Goal: Information Seeking & Learning: Learn about a topic

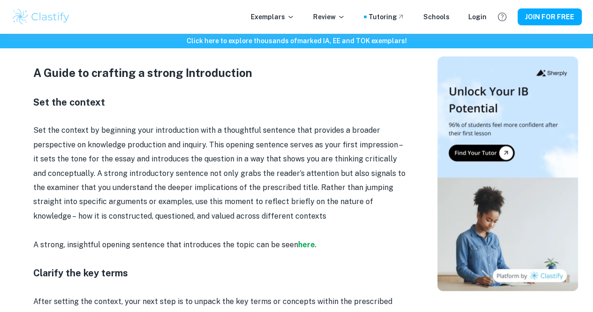
scroll to position [574, 0]
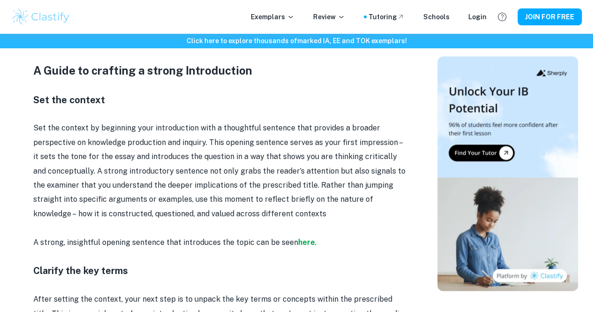
click at [307, 243] on strong "here" at bounding box center [306, 242] width 17 height 9
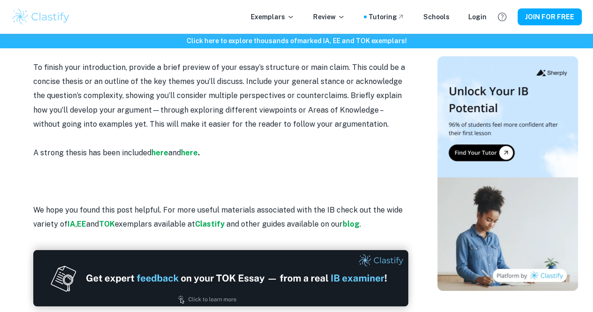
scroll to position [1464, 0]
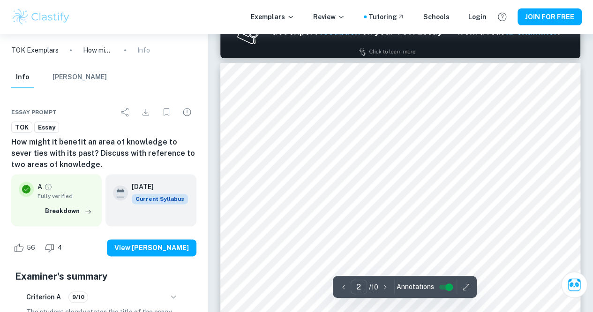
scroll to position [518, 0]
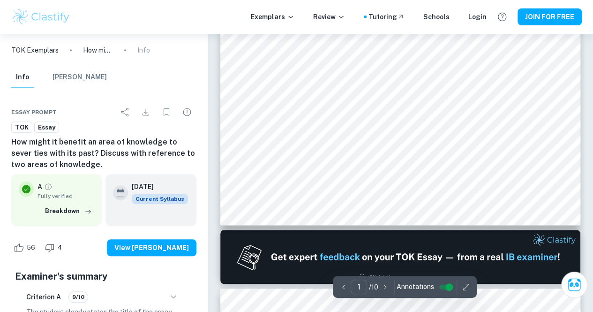
type input "2"
